Goal: Task Accomplishment & Management: Use online tool/utility

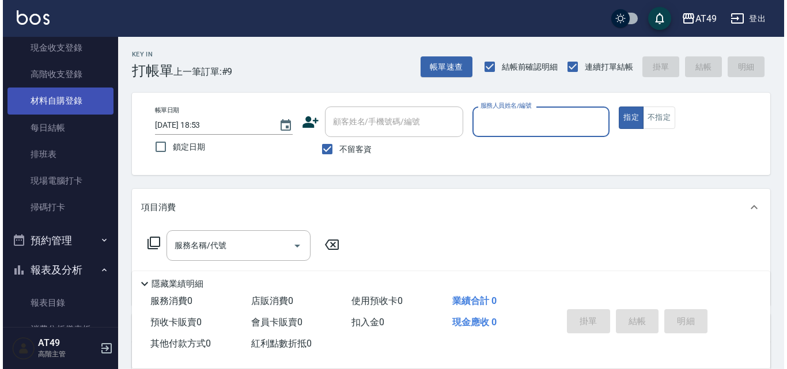
scroll to position [231, 0]
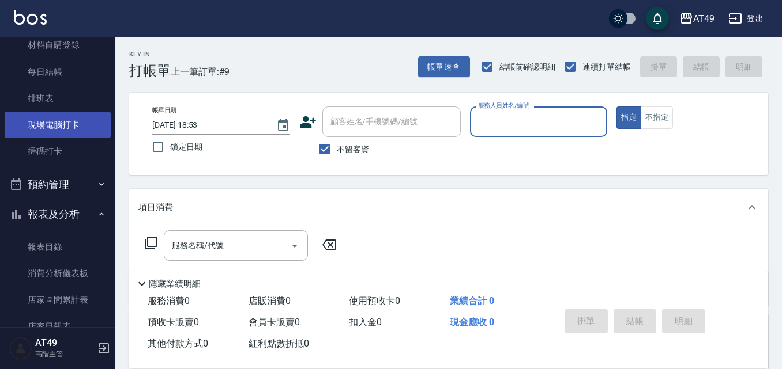
click at [65, 118] on link "現場電腦打卡" at bounding box center [58, 125] width 106 height 27
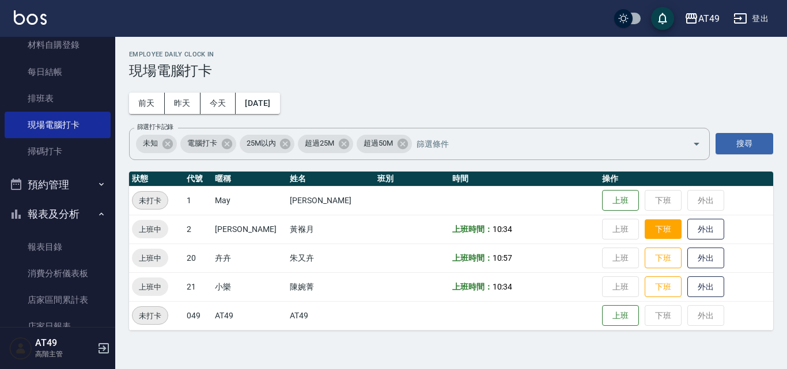
click at [645, 230] on button "下班" at bounding box center [663, 230] width 37 height 20
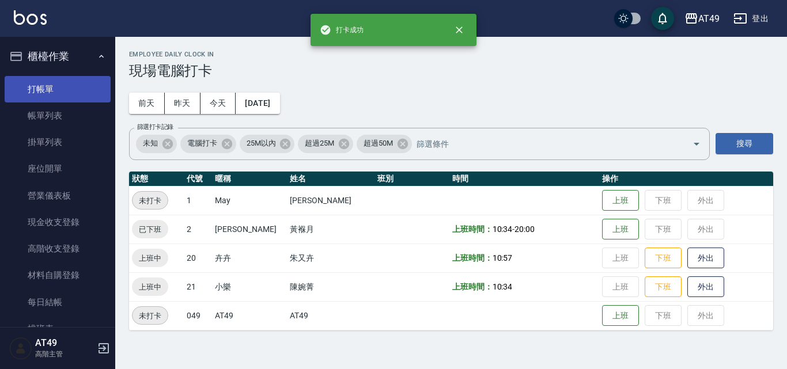
click at [54, 85] on link "打帳單" at bounding box center [58, 89] width 106 height 27
